Goal: Navigation & Orientation: Understand site structure

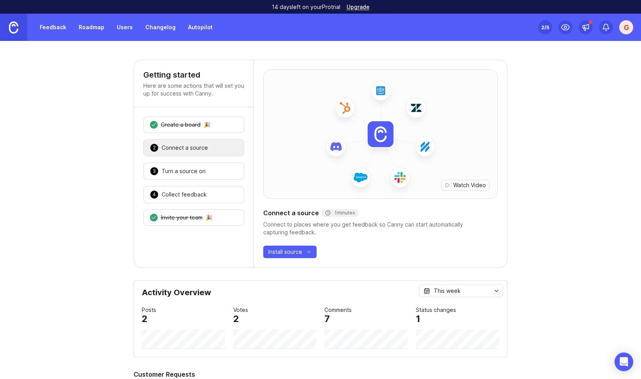
click at [13, 30] on img at bounding box center [13, 27] width 9 height 12
click at [157, 27] on link "Changelog" at bounding box center [161, 27] width 40 height 14
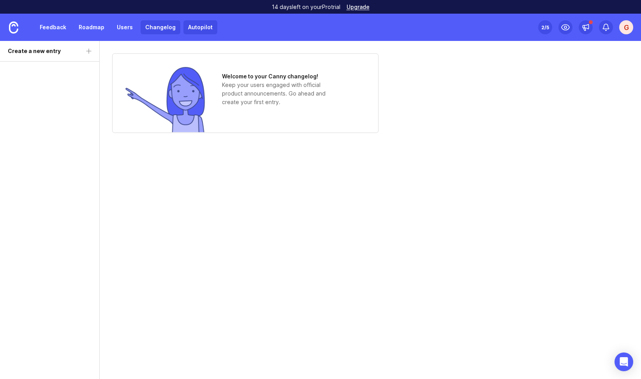
click at [199, 30] on link "Autopilot" at bounding box center [201, 27] width 34 height 14
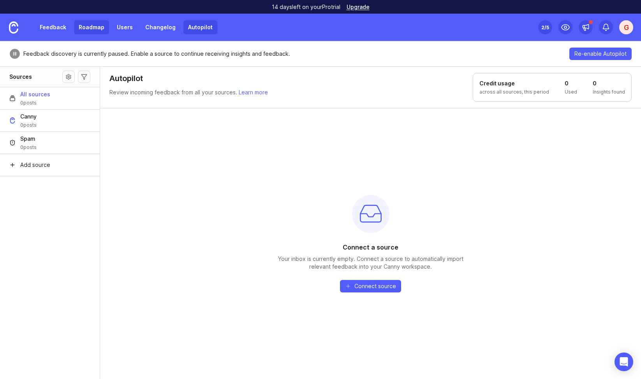
click at [88, 27] on link "Roadmap" at bounding box center [91, 27] width 35 height 14
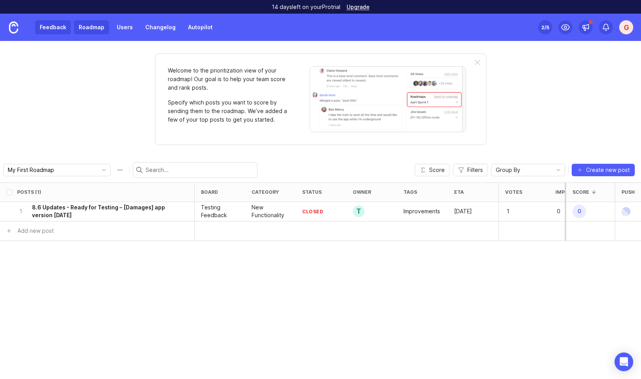
click at [50, 27] on link "Feedback" at bounding box center [53, 27] width 36 height 14
